Goal: Task Accomplishment & Management: Use online tool/utility

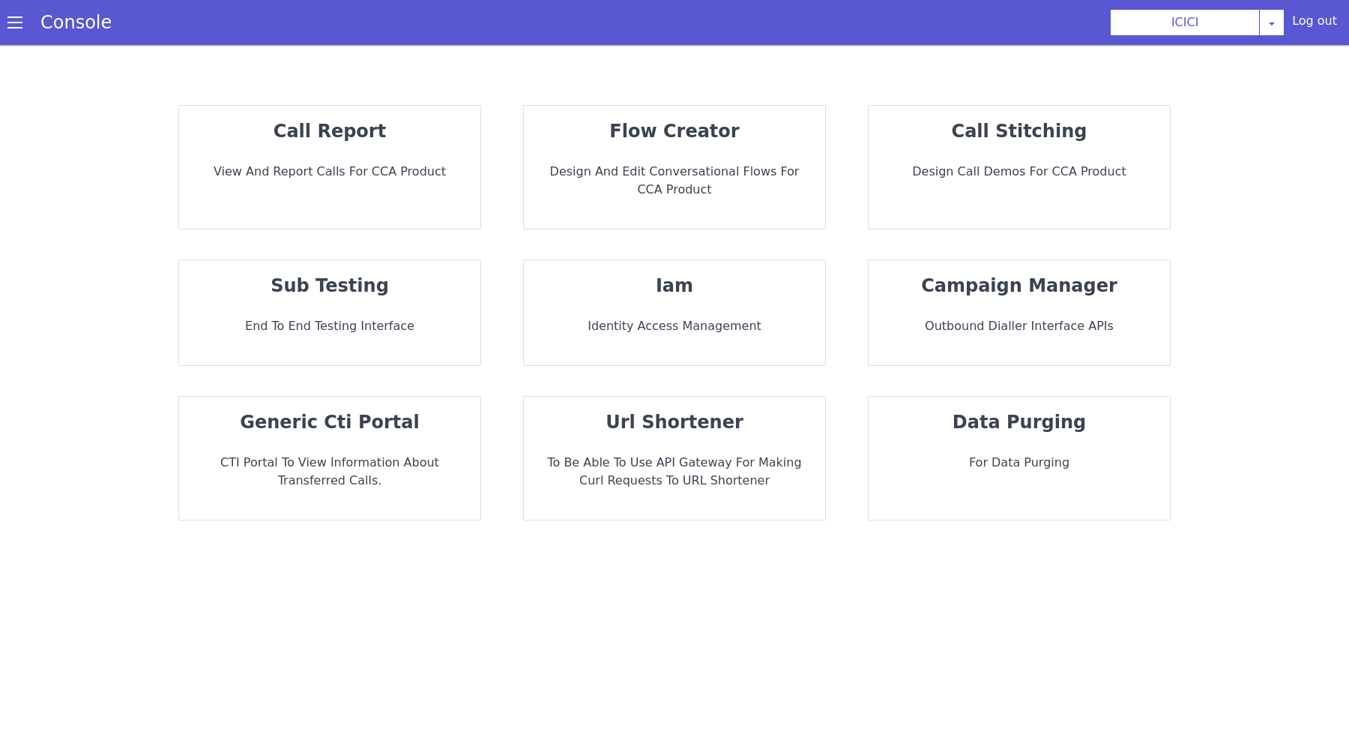
click at [714, 147] on div "flow creator Design and Edit Conversational flows for CCA Product" at bounding box center [674, 167] width 301 height 123
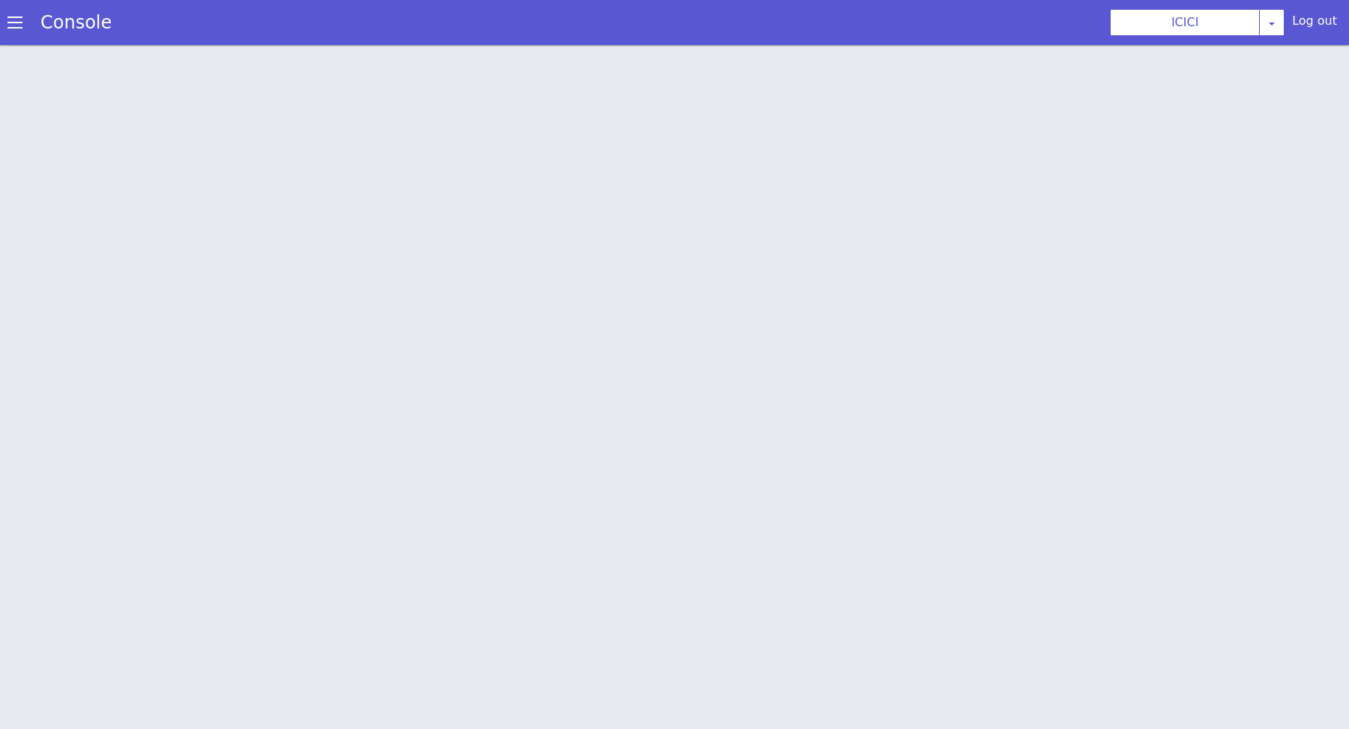
scroll to position [4, 0]
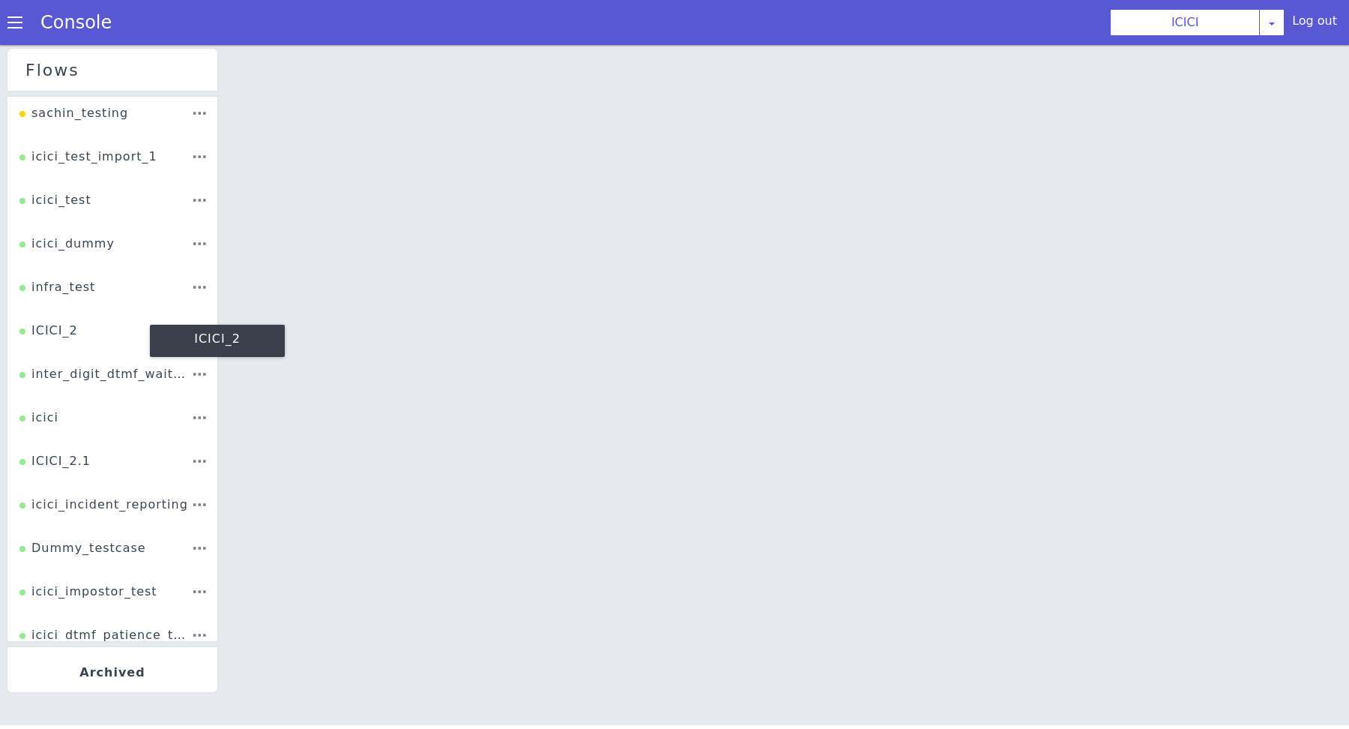
click at [68, 159] on div "ICICI_2" at bounding box center [99, 136] width 64 height 46
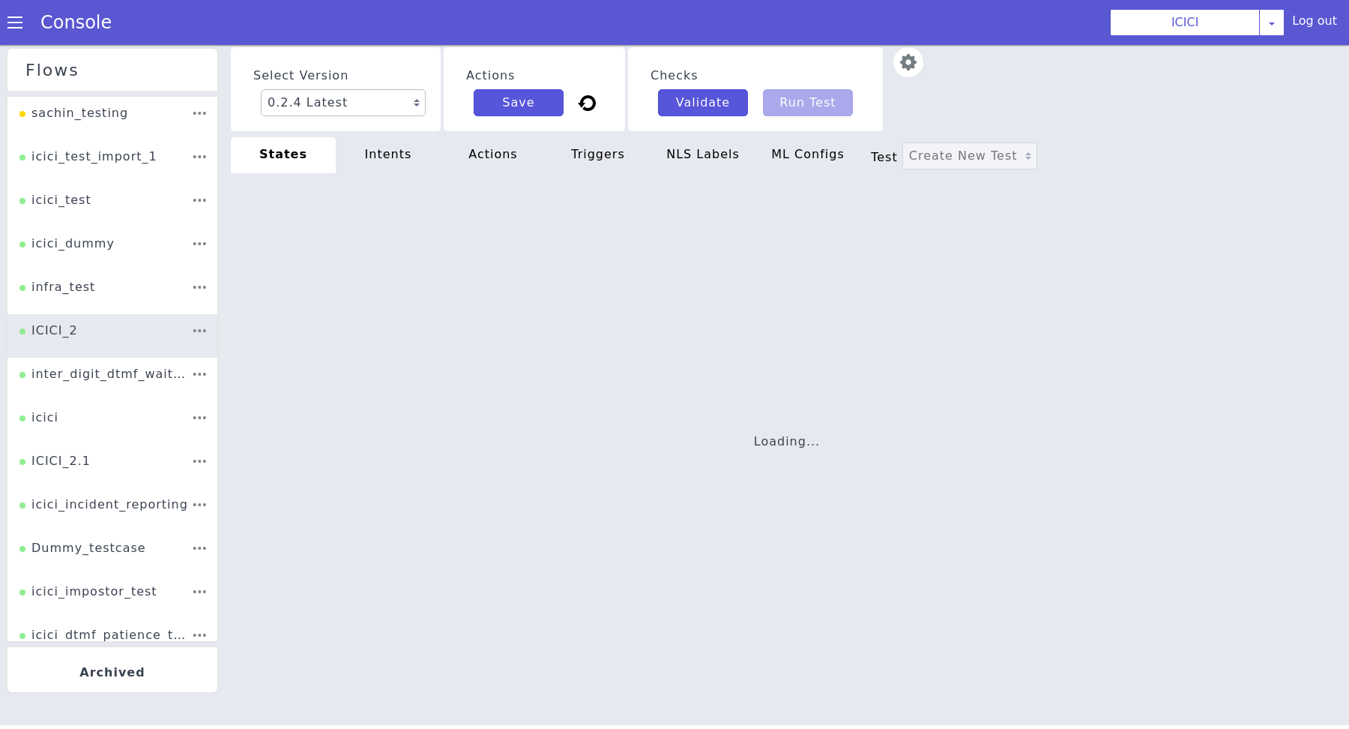
click at [994, 588] on img at bounding box center [1009, 603] width 31 height 31
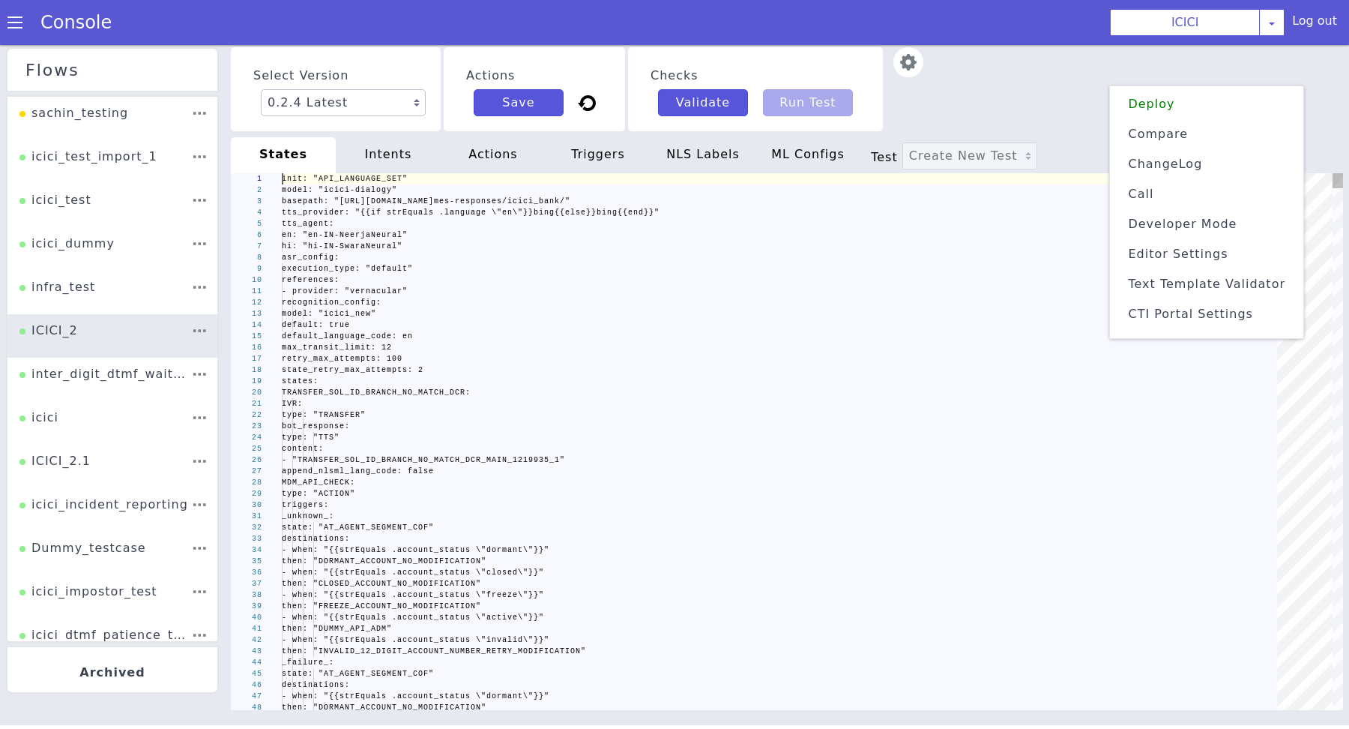
scroll to position [0, 51]
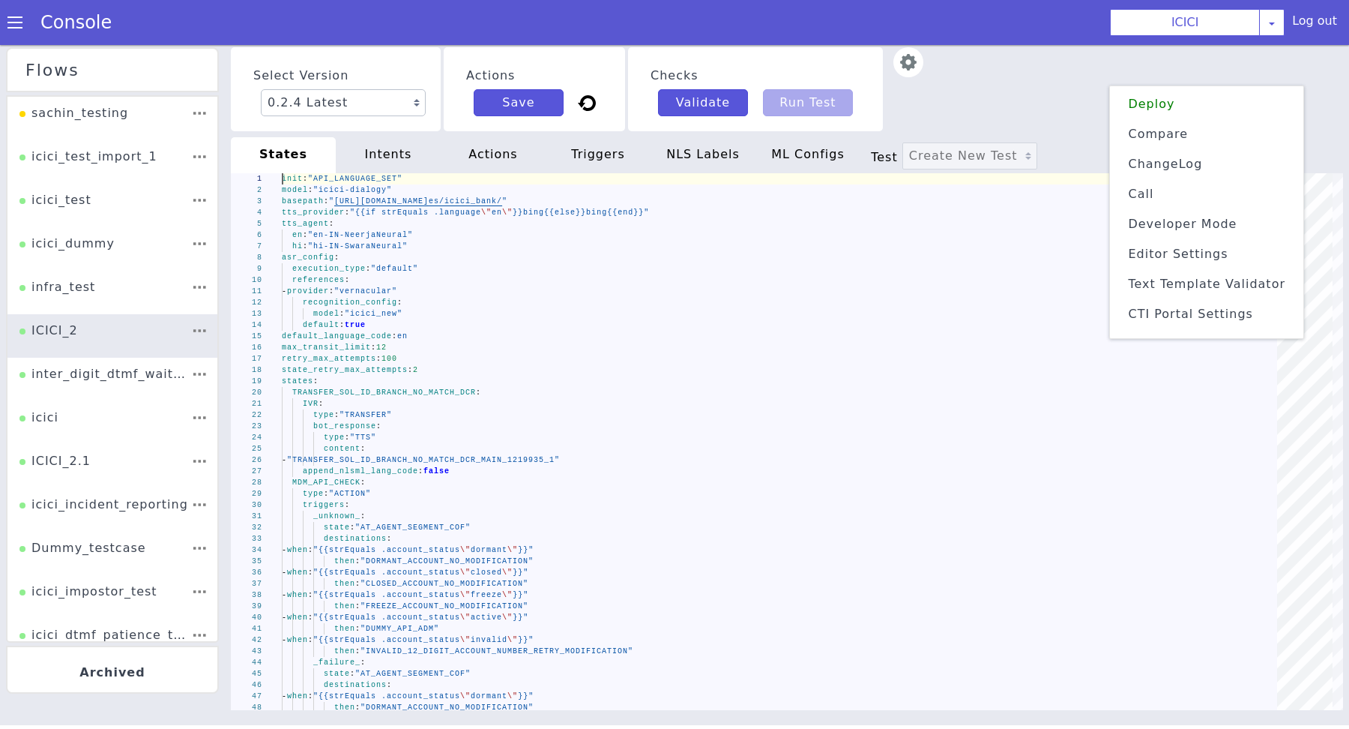
click at [1165, 370] on span "Text Template Validator" at bounding box center [1216, 392] width 157 height 45
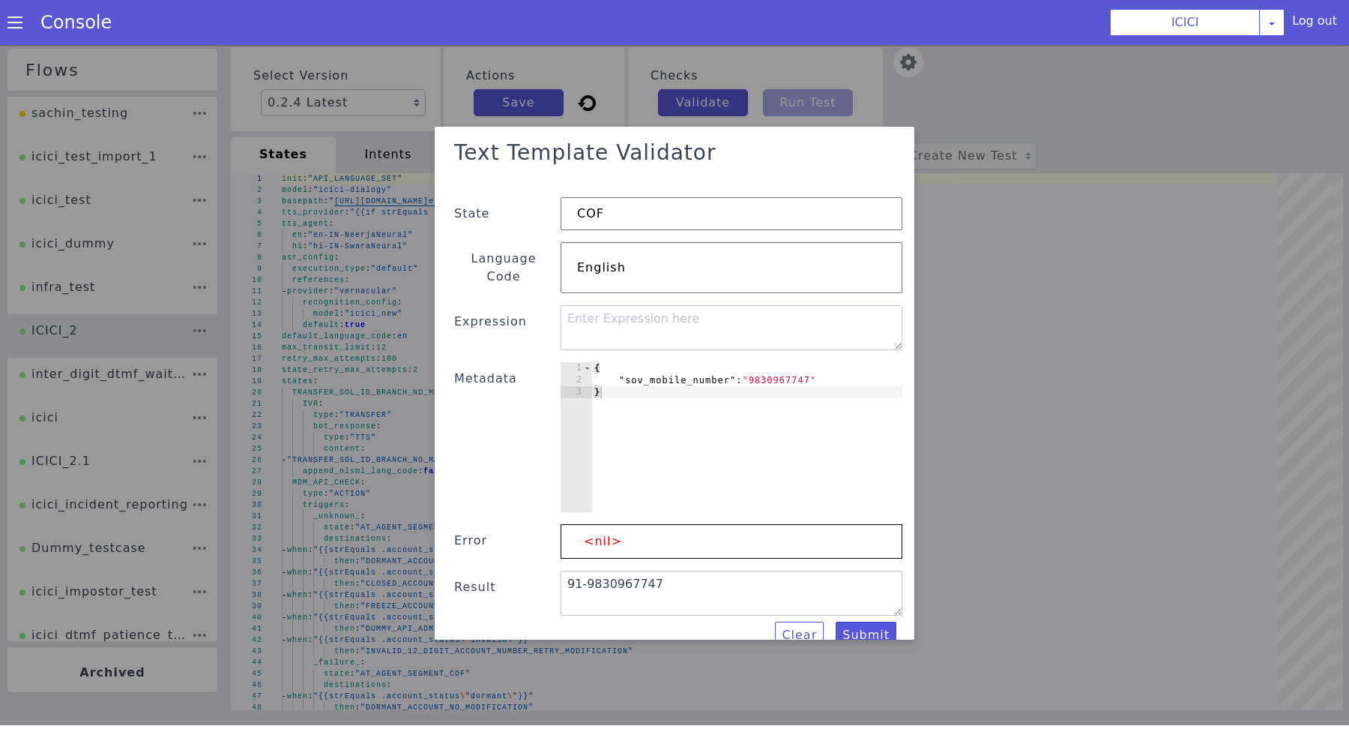
click at [725, 361] on div "{ "sov_mobile_number" : "[PHONE_NUMBER]" }" at bounding box center [576, 390] width 343 height 343
click at [725, 361] on div "{ "sov_mobile_number" : "[PHONE_NUMBER]" }" at bounding box center [657, 482] width 313 height 356
click at [738, 367] on div "{ "use_socket" : "9830967747" }" at bounding box center [624, 469] width 228 height 337
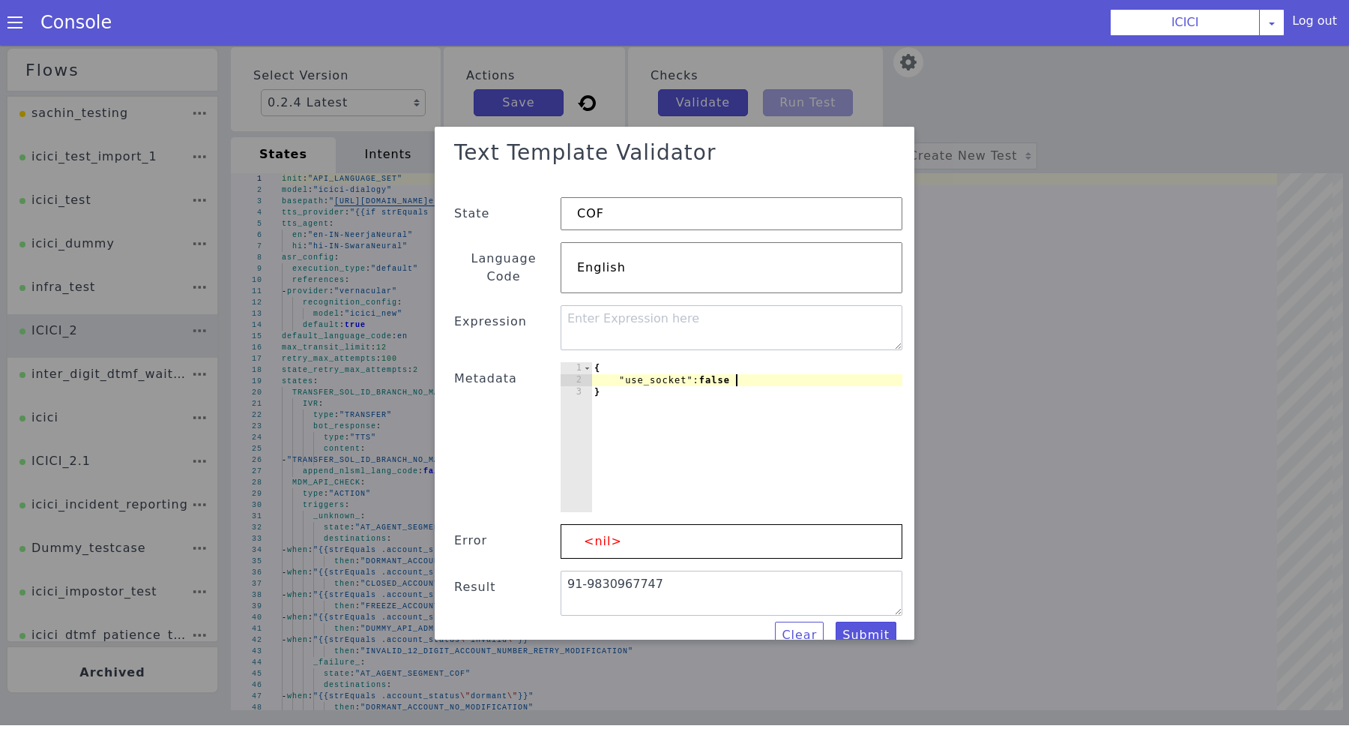
type textarea ""use_socket": false"
click at [766, 322] on textarea at bounding box center [684, 465] width 243 height 299
type textarea "i"
type textarea "{{.use_socket}}"
click at [875, 624] on button "Submit" at bounding box center [866, 637] width 61 height 27
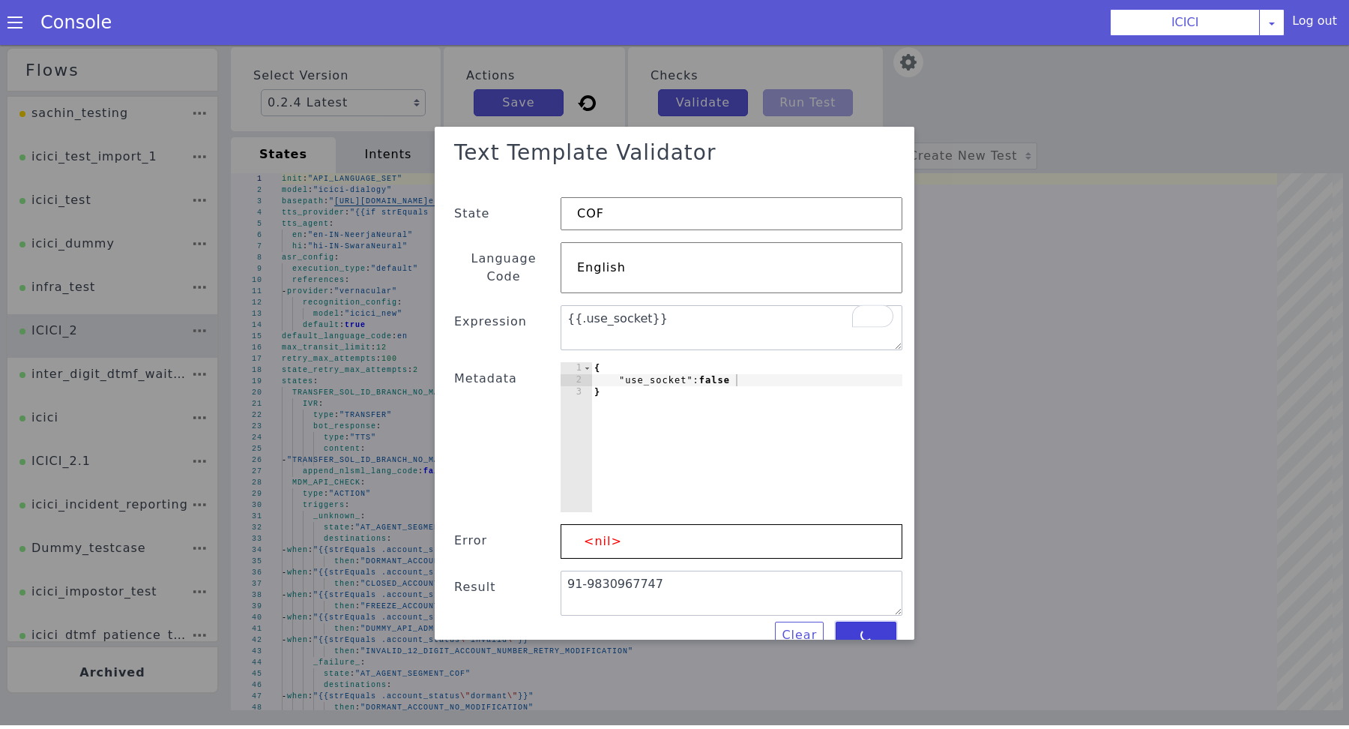
type textarea "false"
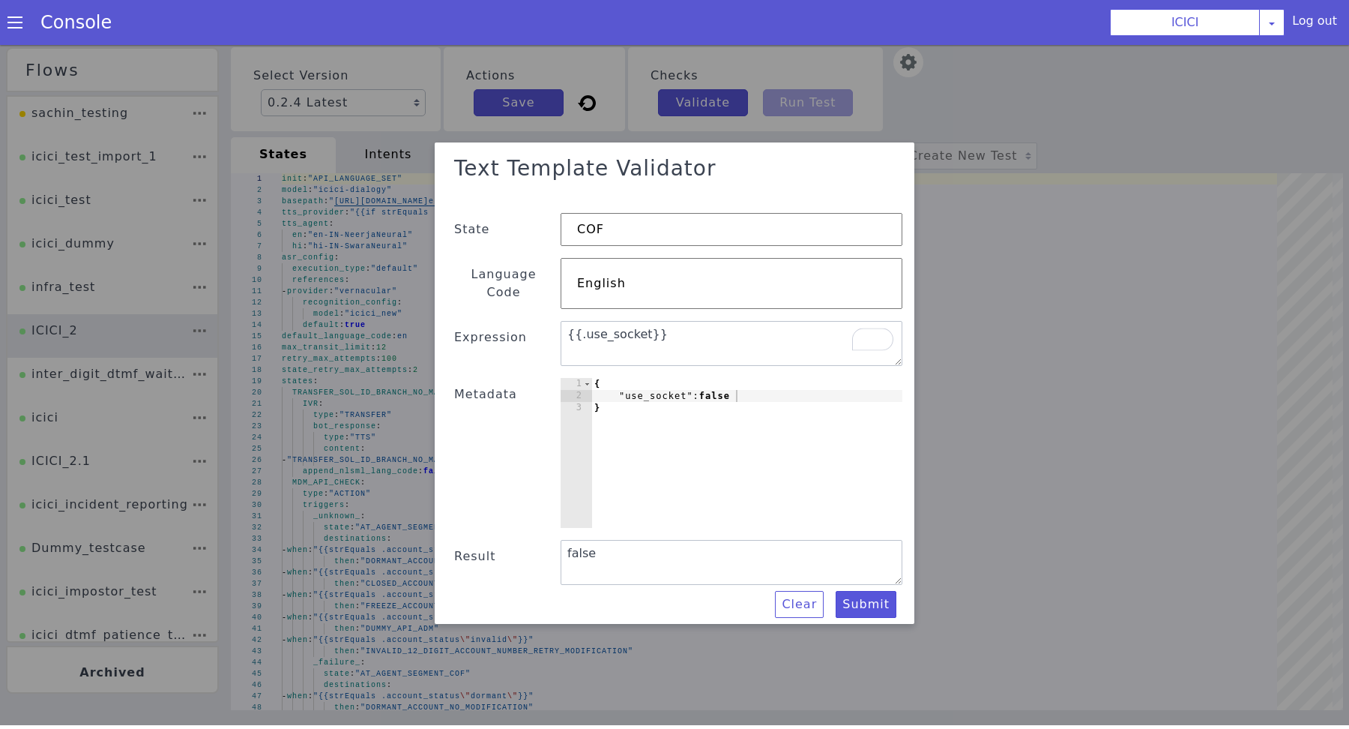
click at [809, 395] on div "{ "use_socket" : false }" at bounding box center [746, 468] width 311 height 174
click at [800, 389] on div "{ "use_socket" : false }" at bounding box center [729, 480] width 340 height 232
click at [655, 388] on div "{ "use_socket" : false }" at bounding box center [746, 468] width 311 height 174
click at [669, 387] on div "{ "socket_modifier" : false }" at bounding box center [746, 468] width 311 height 174
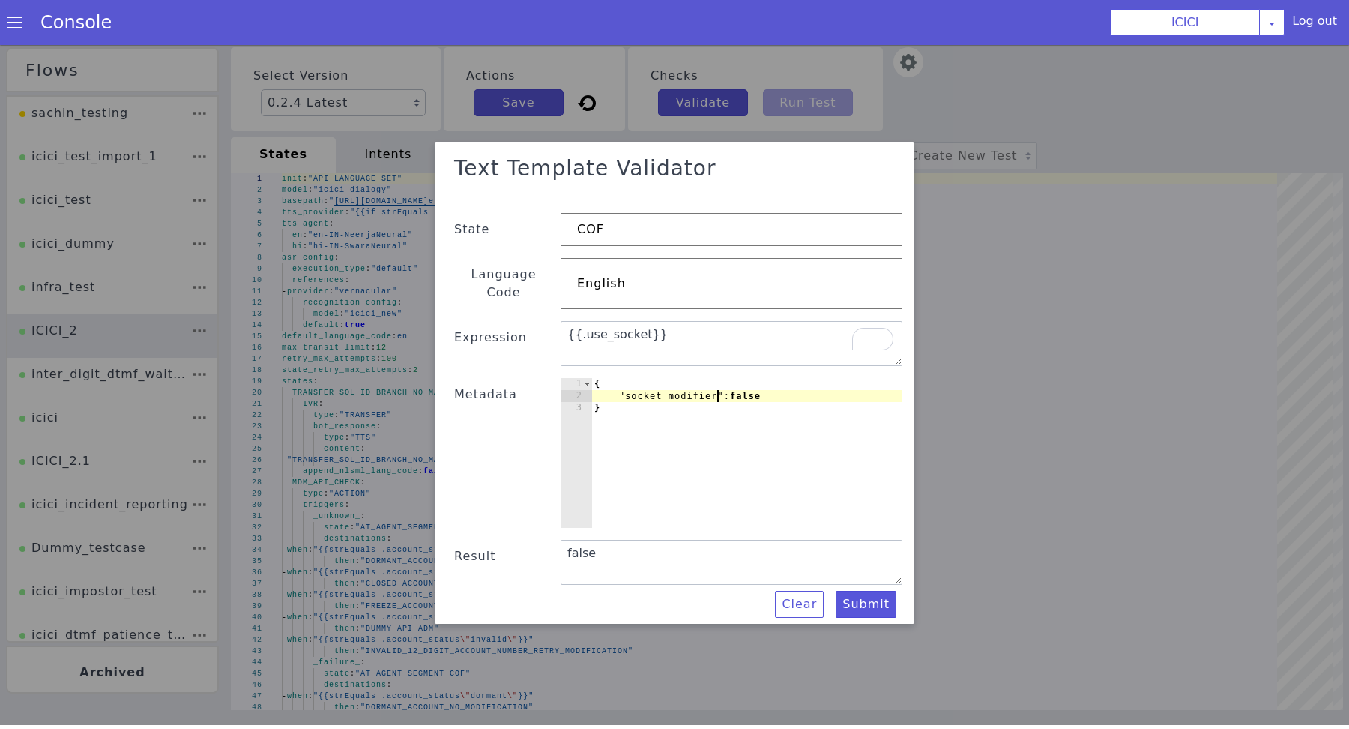
click at [669, 387] on div "{ "socket_modifier" : false }" at bounding box center [567, 364] width 353 height 325
type textarea ""socket_modifier": false"
click at [624, 346] on textarea "{{.use_socket}}" at bounding box center [609, 410] width 343 height 128
click at [642, 331] on textarea "{{.use_socket}}" at bounding box center [735, 420] width 187 height 328
paste textarea "socket_modifier"
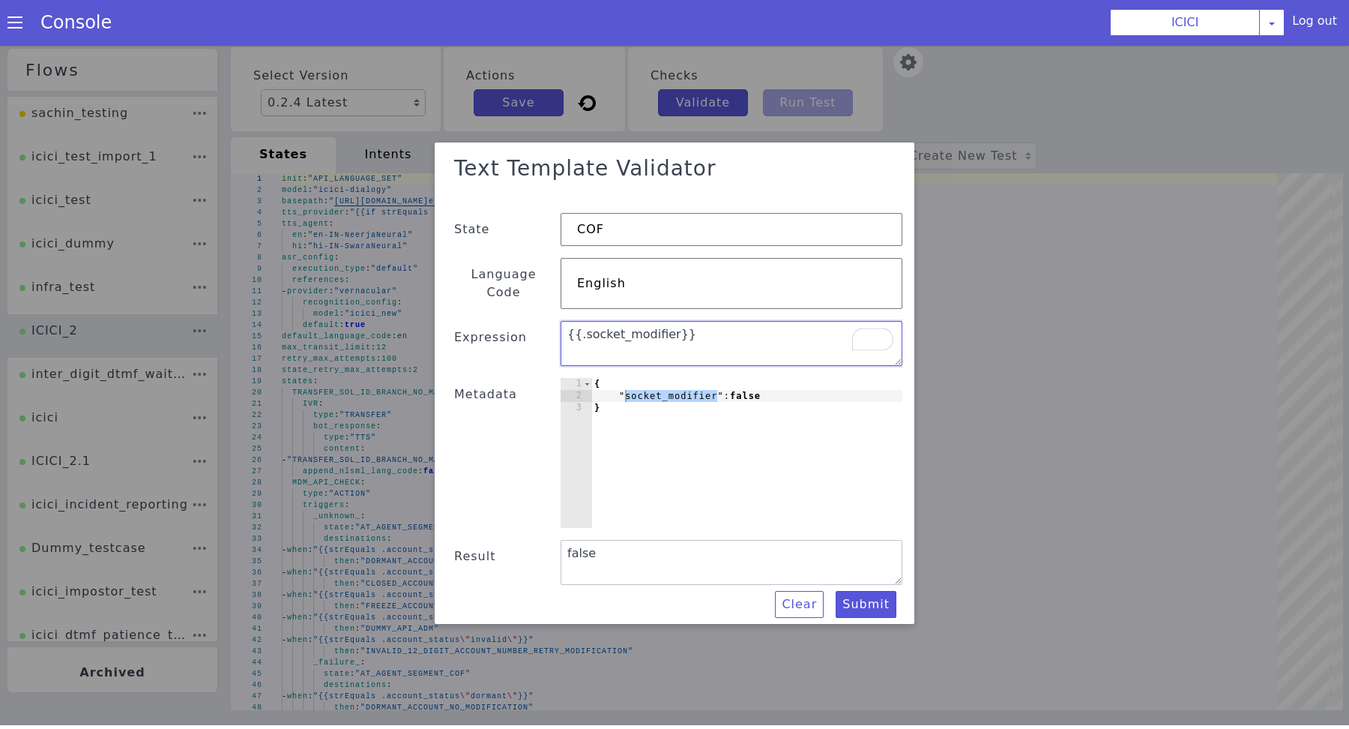
click at [696, 324] on textarea "{{.socket_modifier}}" at bounding box center [732, 346] width 342 height 45
type textarea "{{.socket_modifier}}"
click at [784, 388] on div "{ "socket_modifier" : false }" at bounding box center [729, 480] width 340 height 232
click at [633, 387] on div "{ "socket_modifier" : false }" at bounding box center [743, 301] width 220 height 334
